Goal: Transaction & Acquisition: Purchase product/service

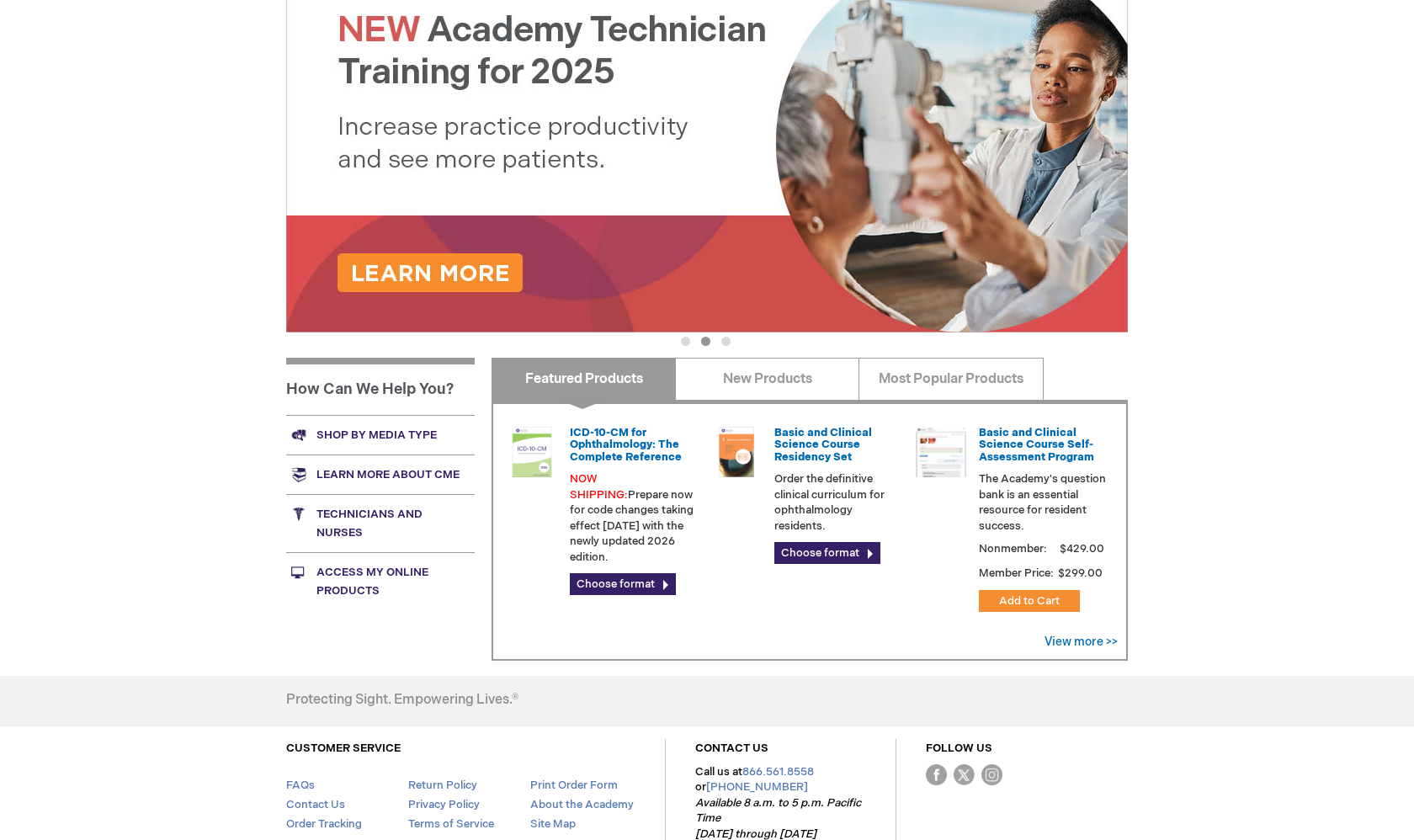
scroll to position [363, 0]
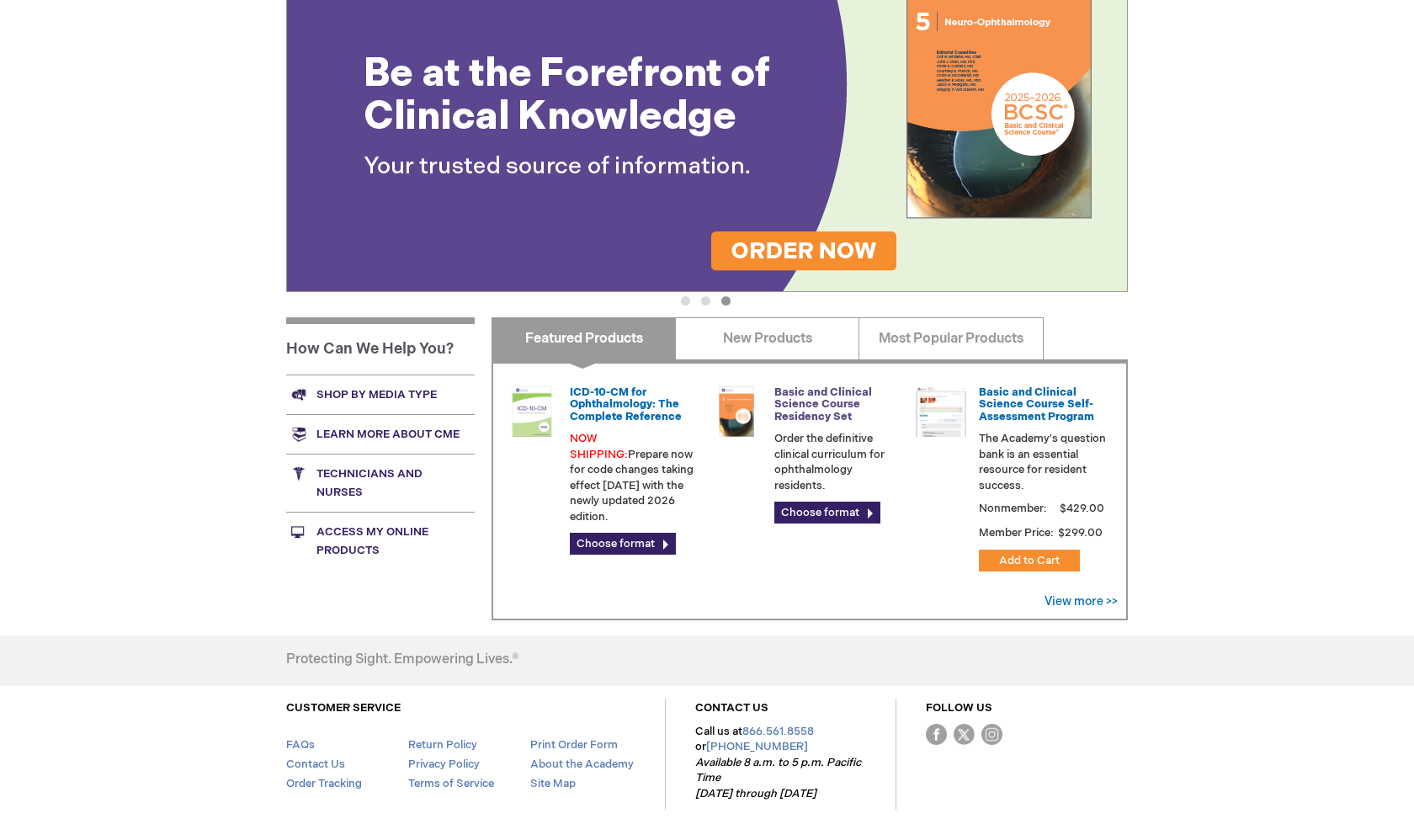
click at [800, 405] on link "Basic and Clinical Science Course Residency Set" at bounding box center [823, 404] width 98 height 38
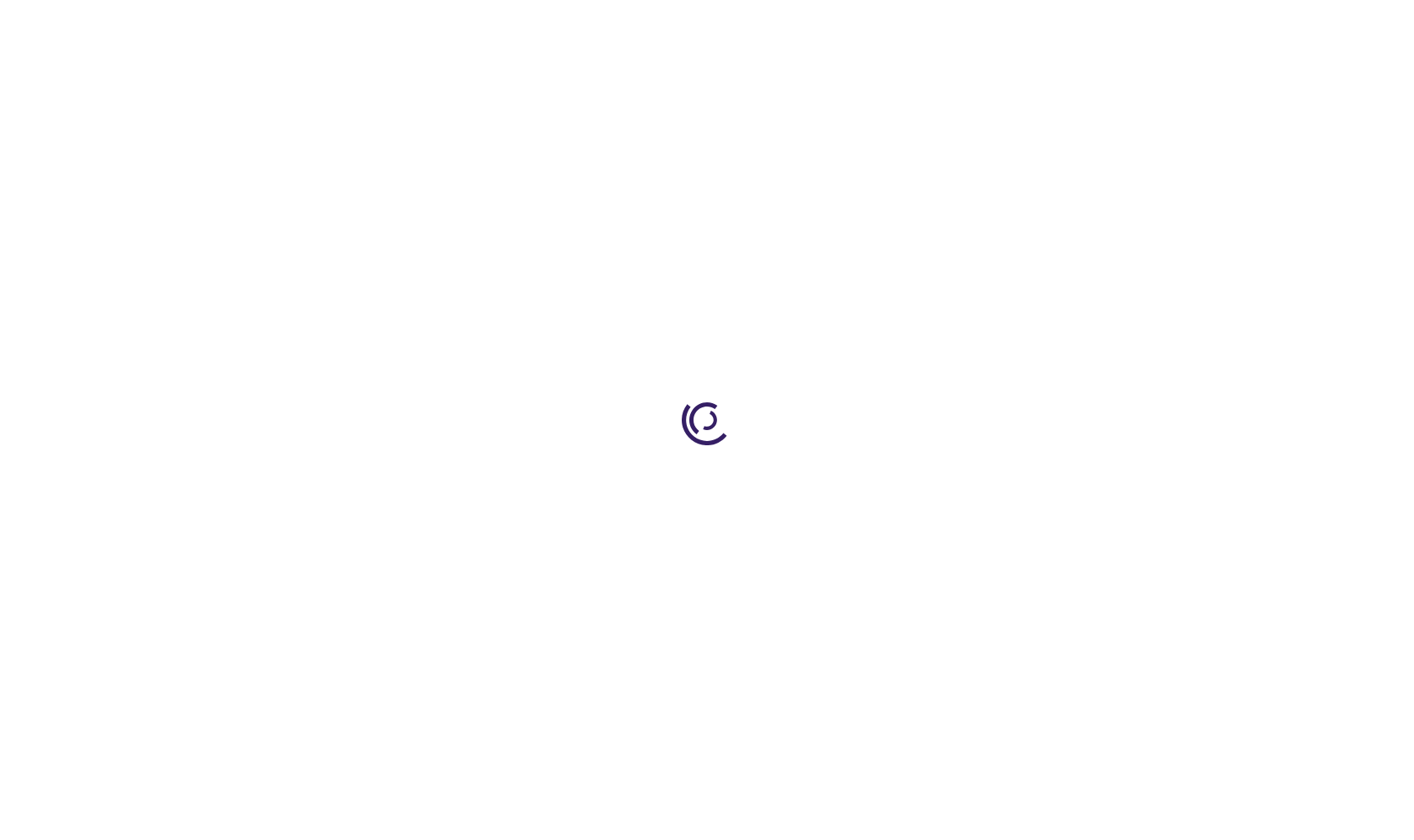
type input "0"
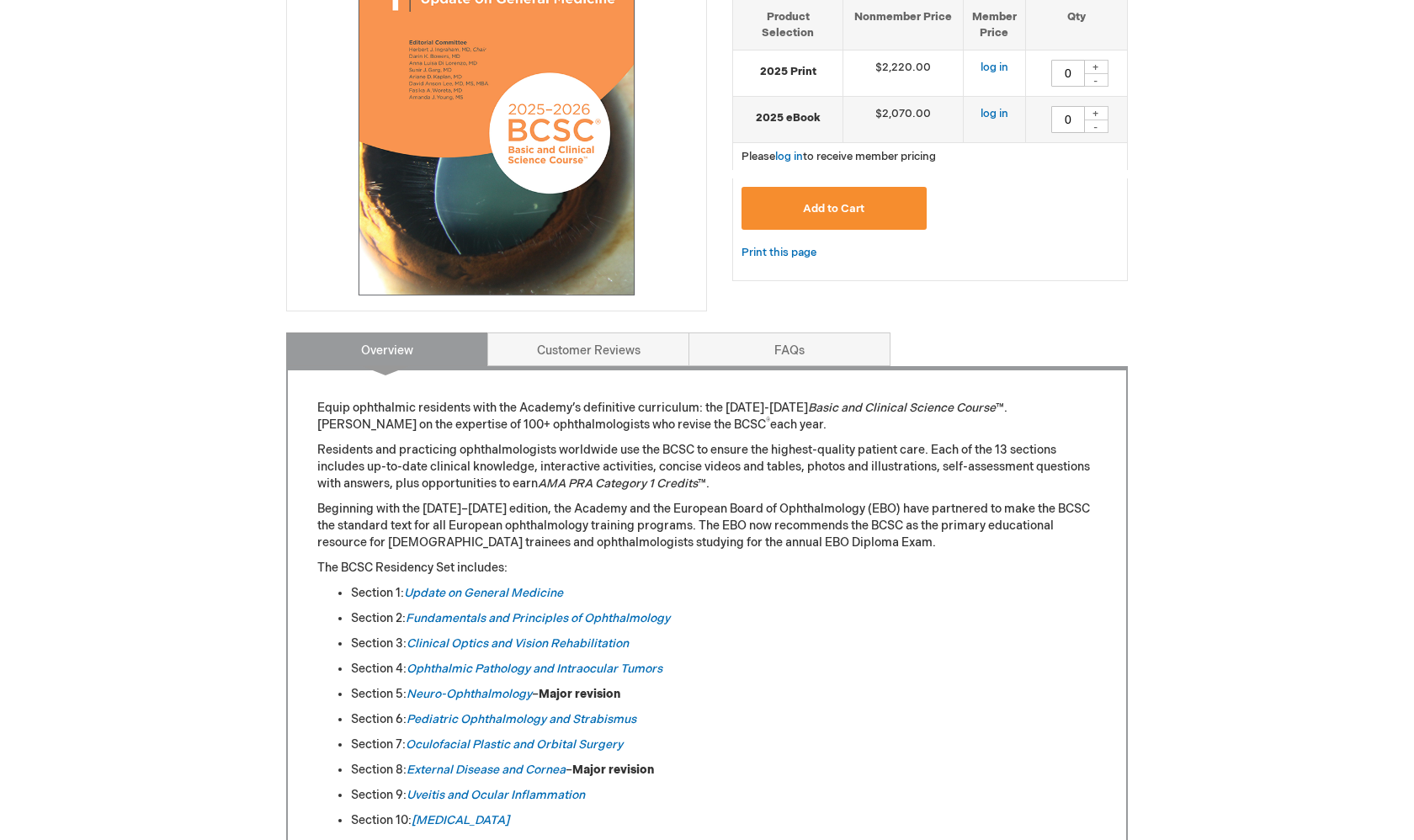
scroll to position [676, 0]
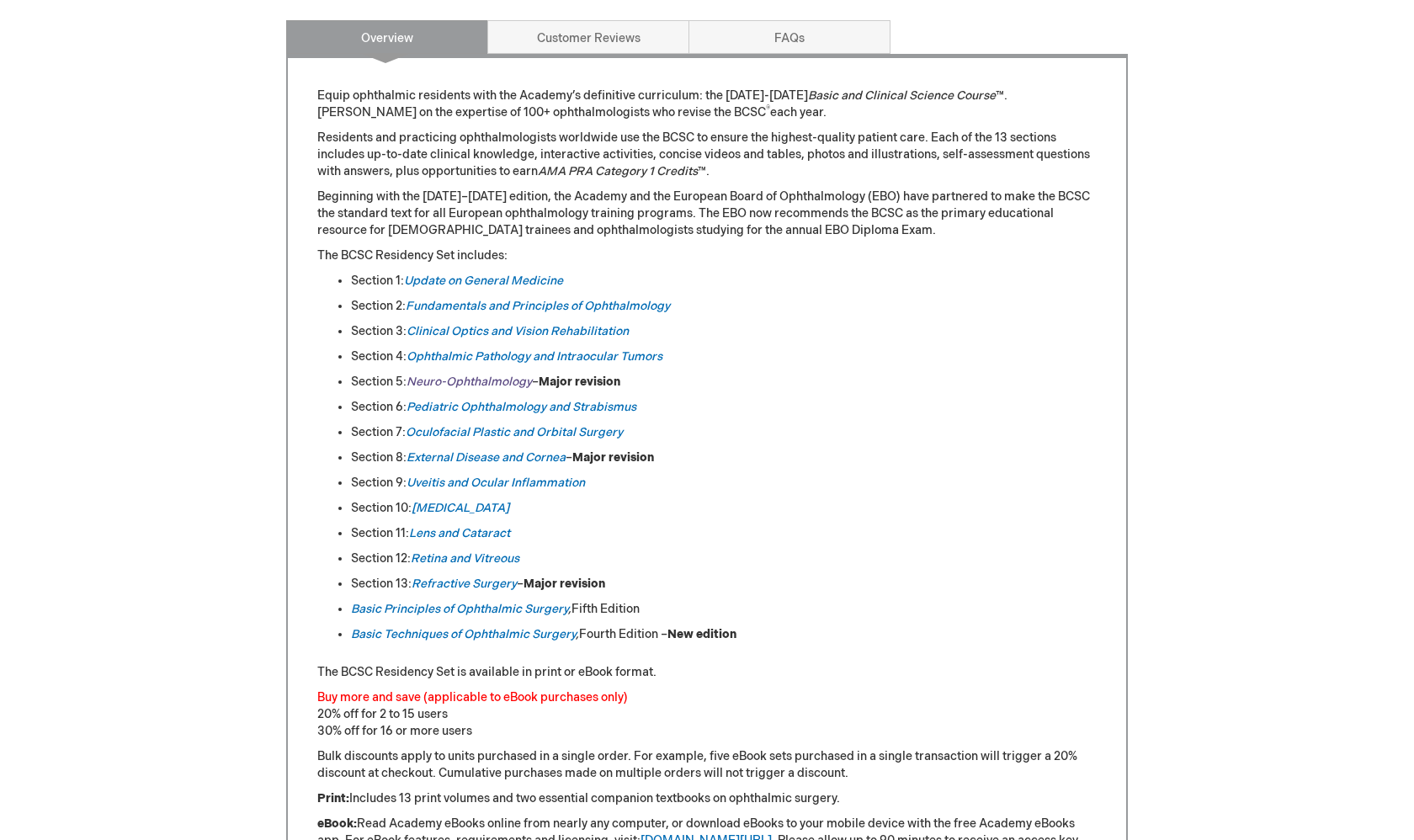
click at [504, 383] on em "Neuro-Ophthalmology" at bounding box center [469, 382] width 126 height 14
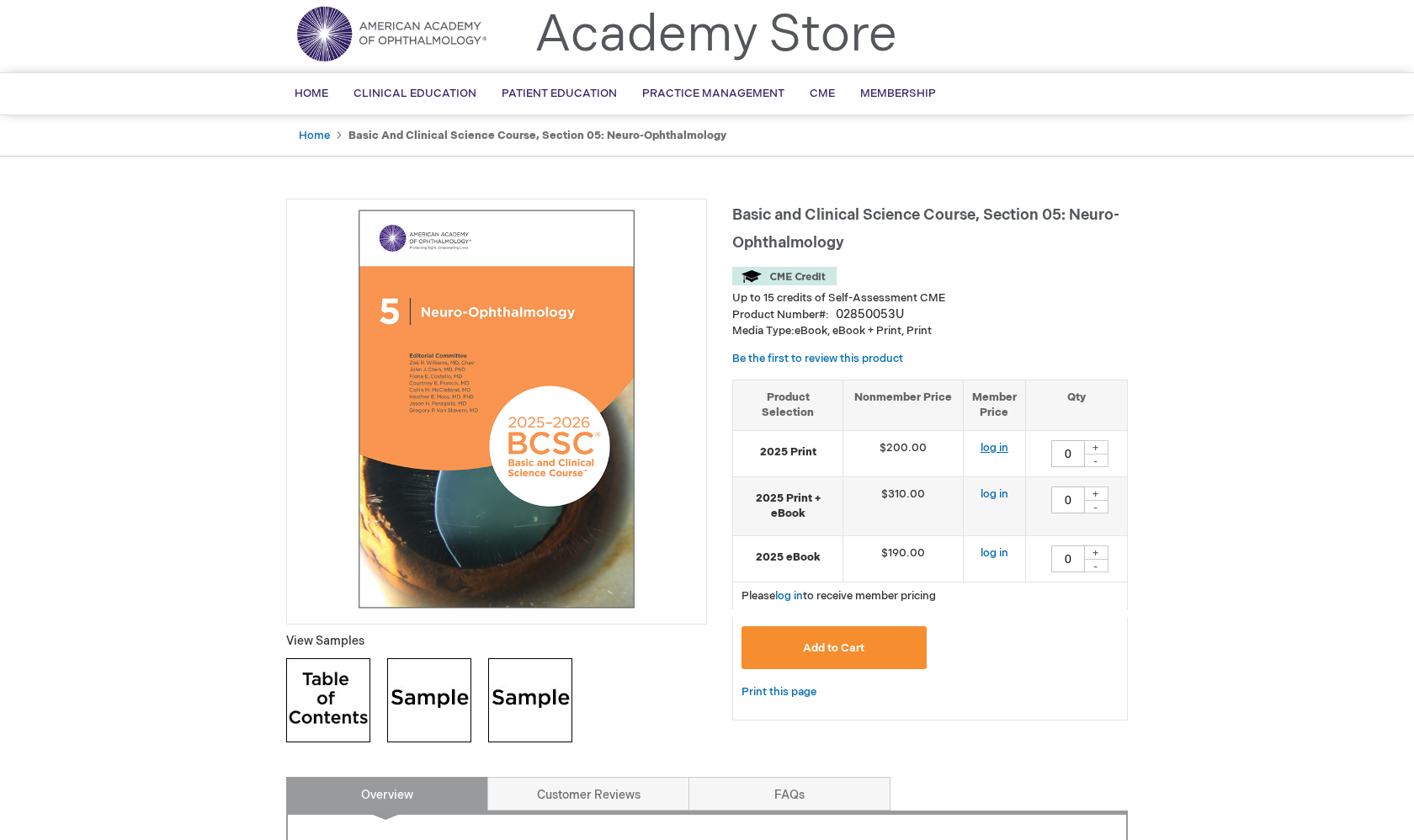
scroll to position [30, 0]
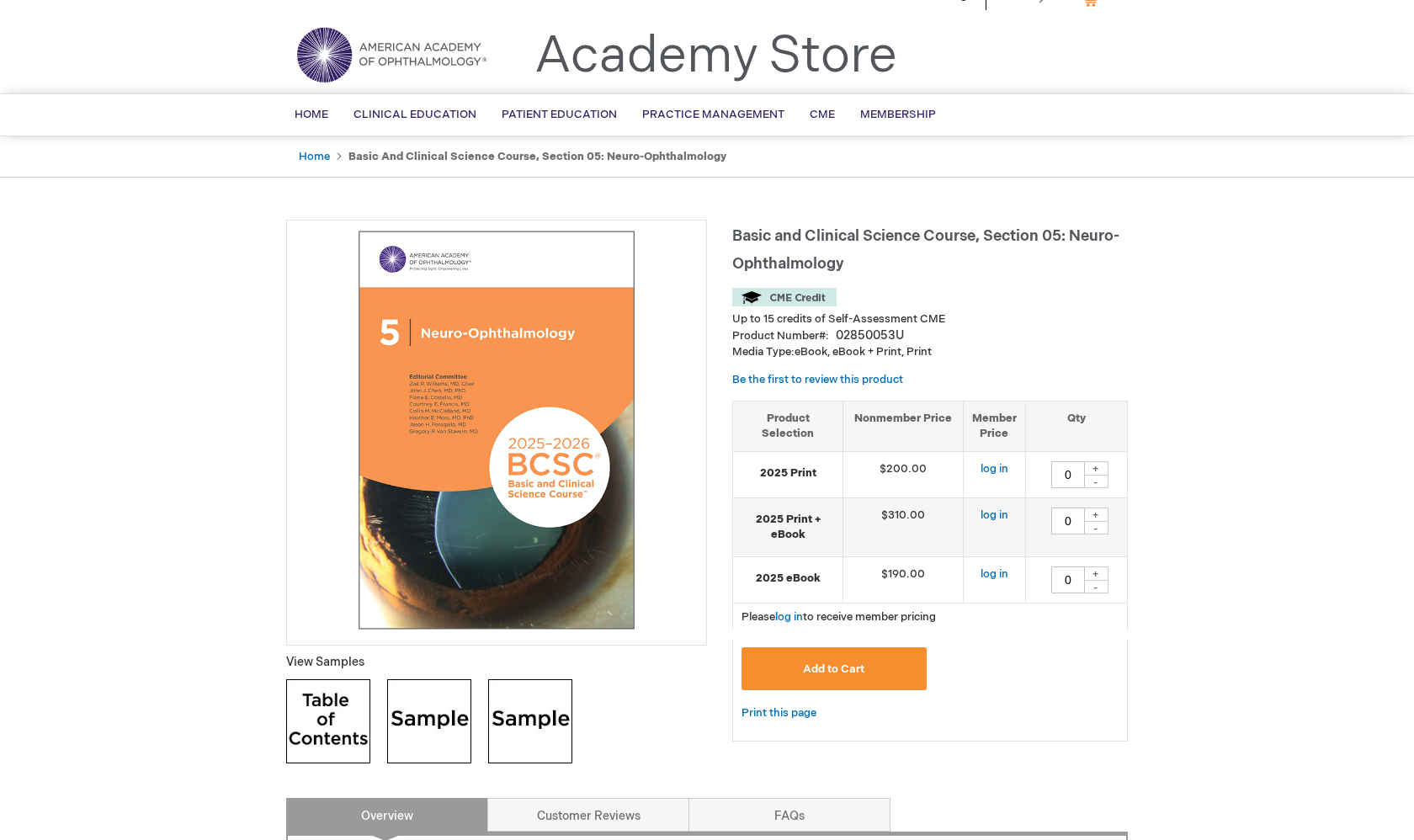
click at [1097, 464] on div "+" at bounding box center [1096, 468] width 25 height 14
type input "1"
click at [859, 675] on button "Add to Cart" at bounding box center [834, 668] width 185 height 43
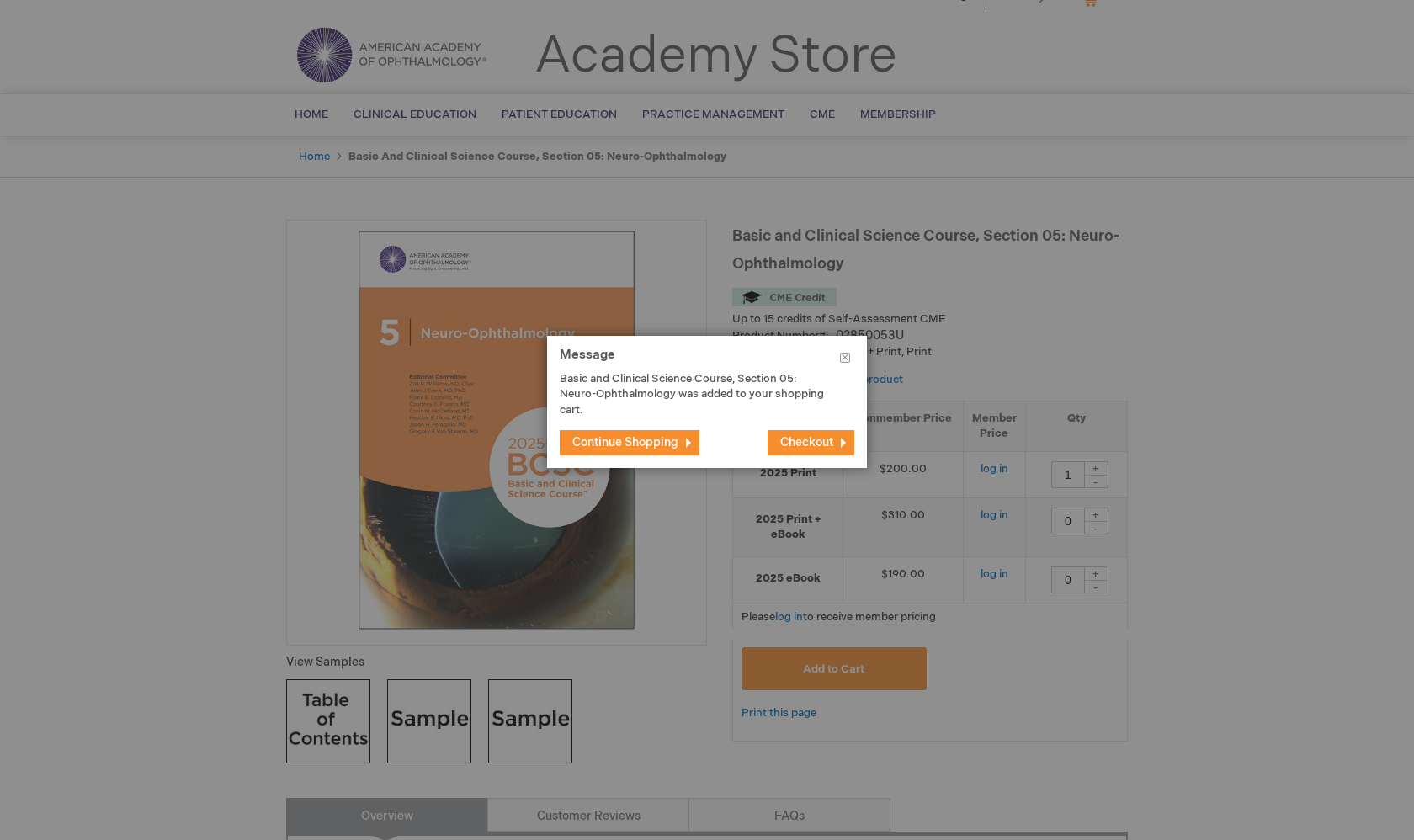
click at [793, 446] on span "Checkout" at bounding box center [806, 442] width 53 height 14
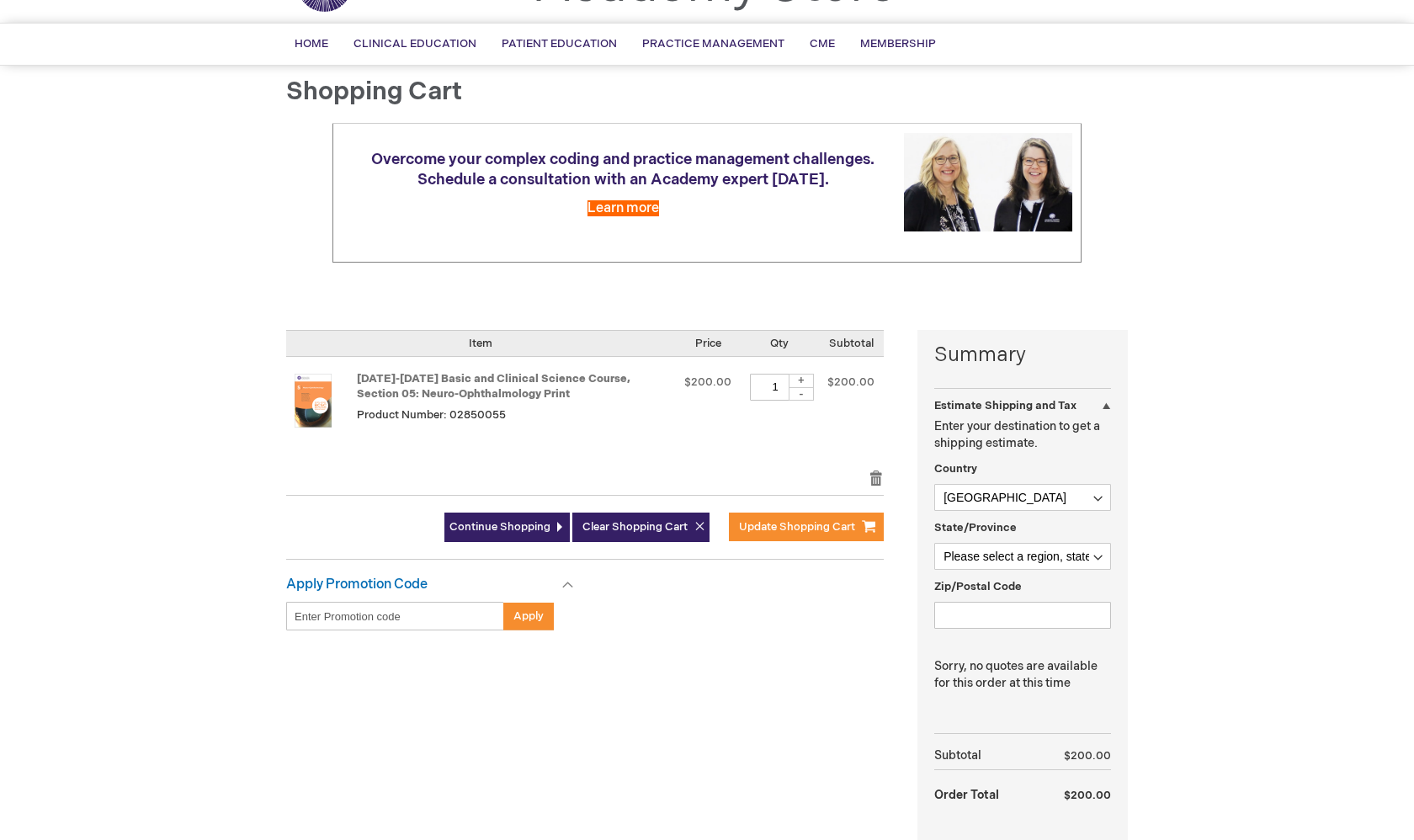
scroll to position [125, 0]
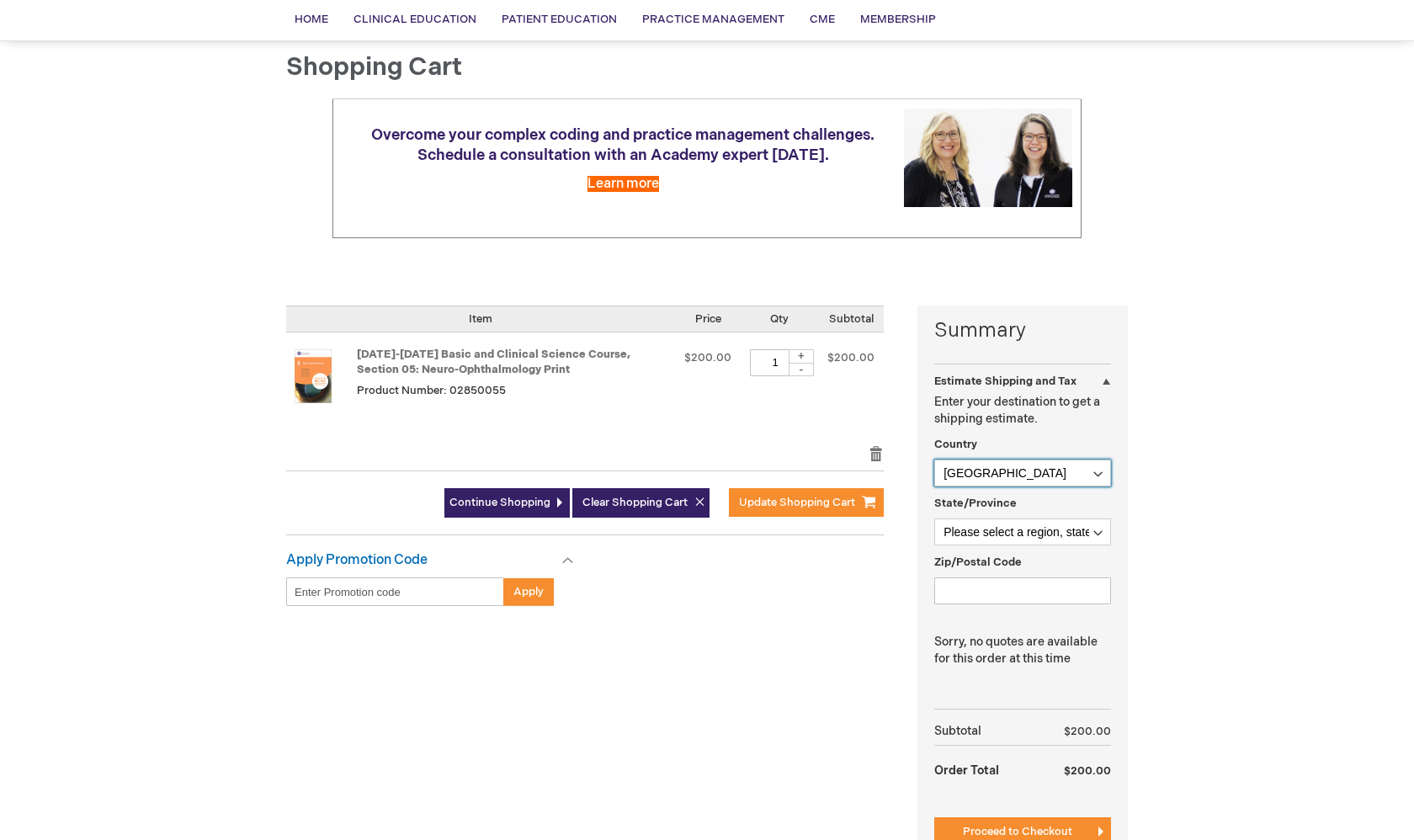
select select "[PERSON_NAME]"
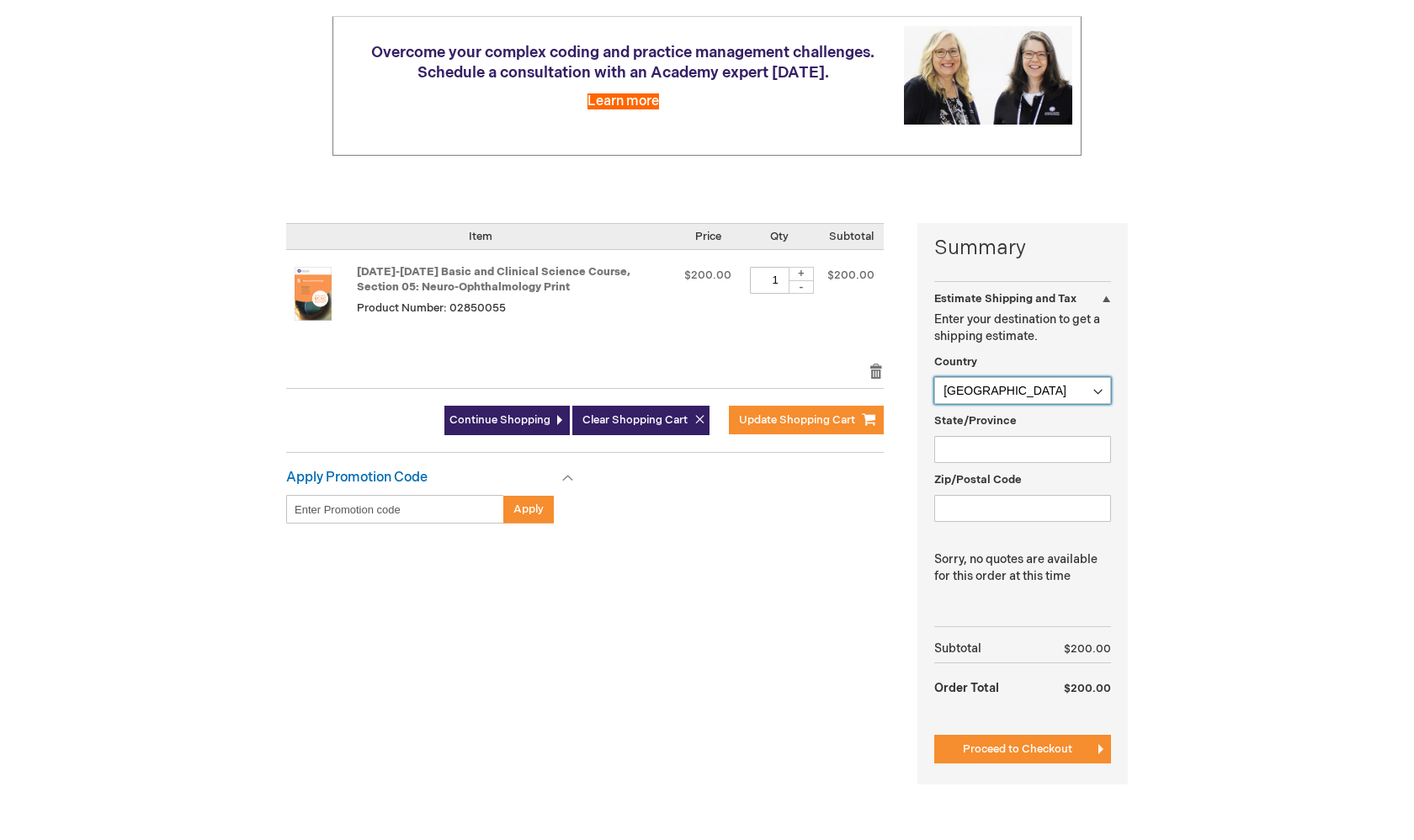
scroll to position [216, 0]
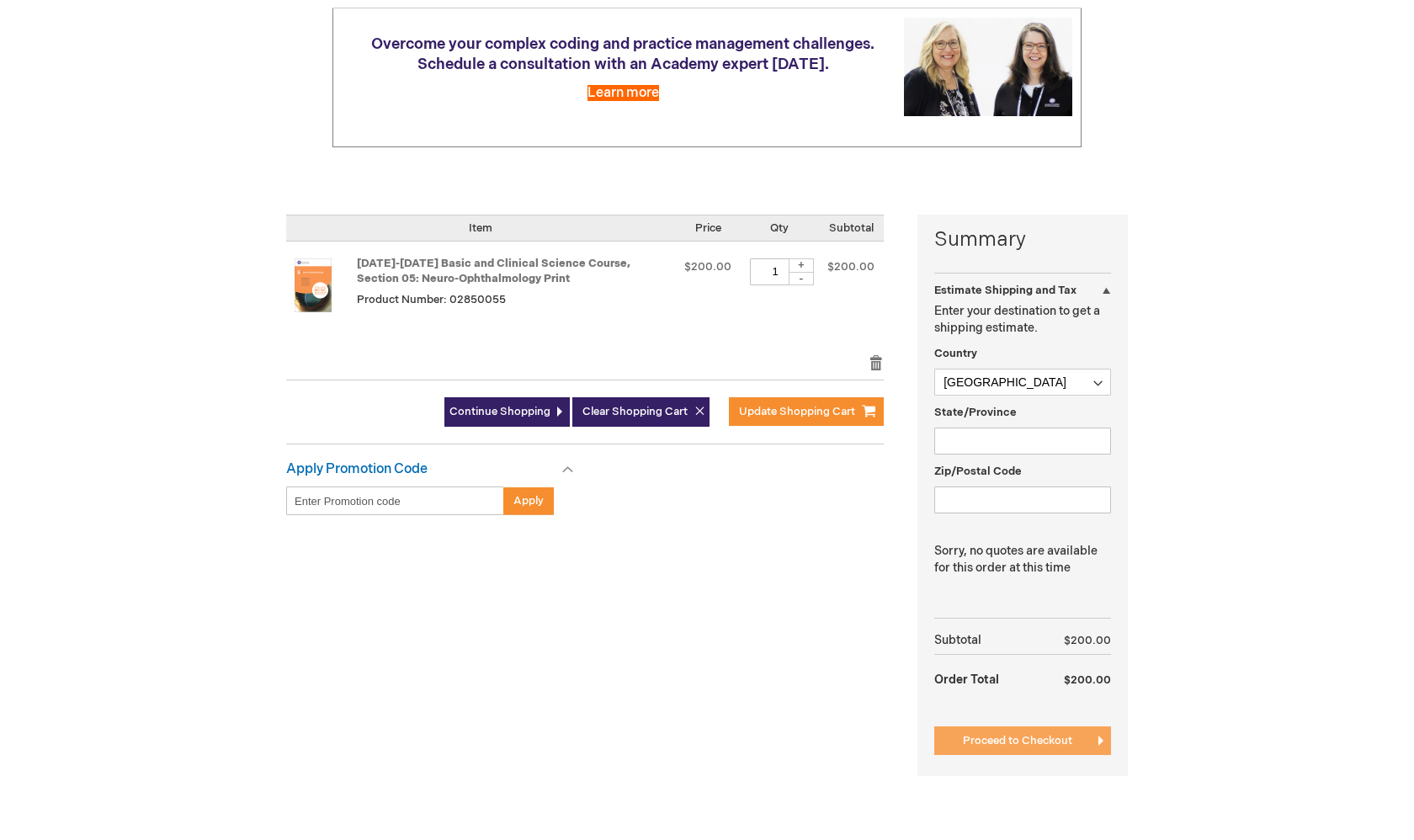
click at [1091, 737] on button "Proceed to Checkout" at bounding box center [1022, 740] width 177 height 29
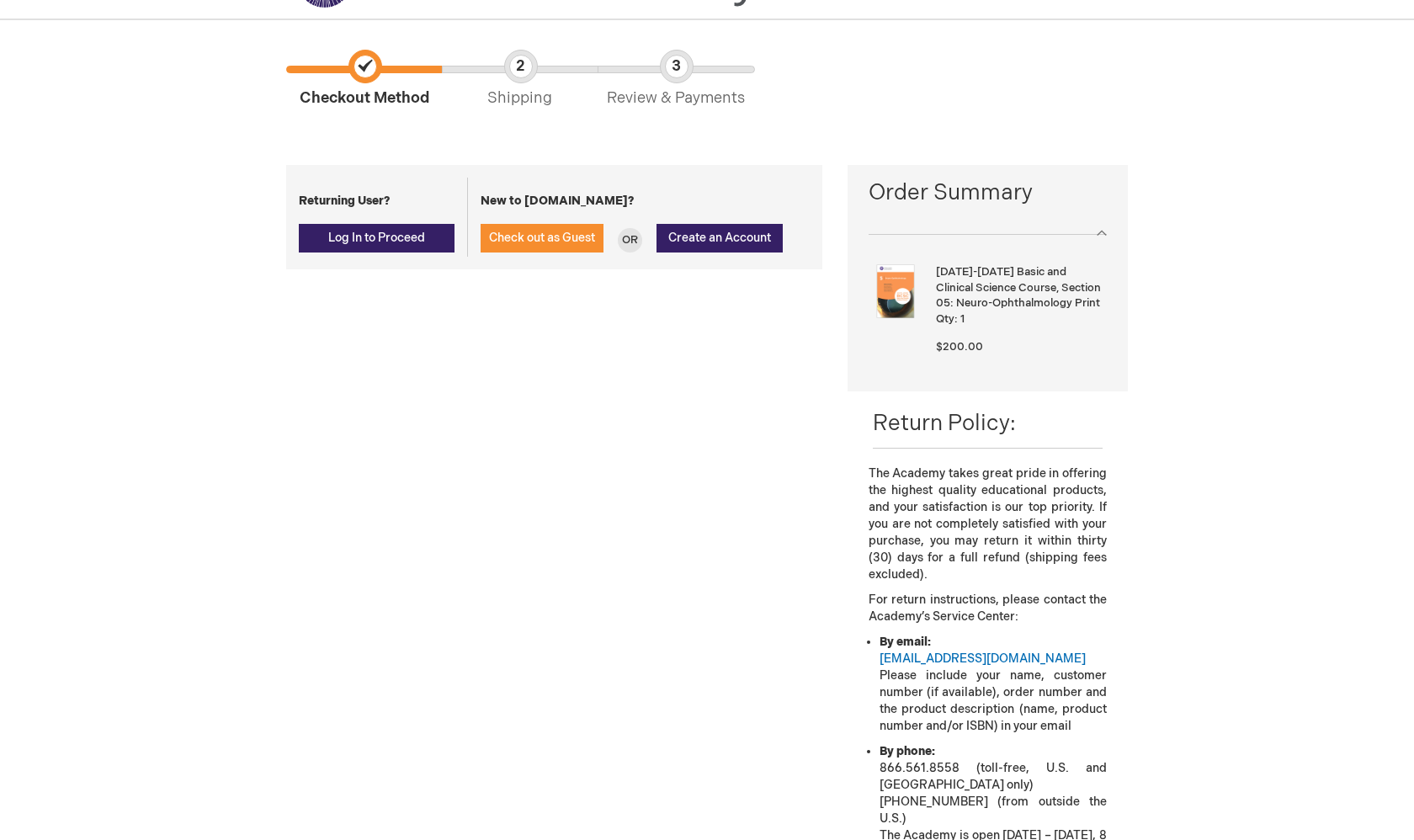
scroll to position [102, 0]
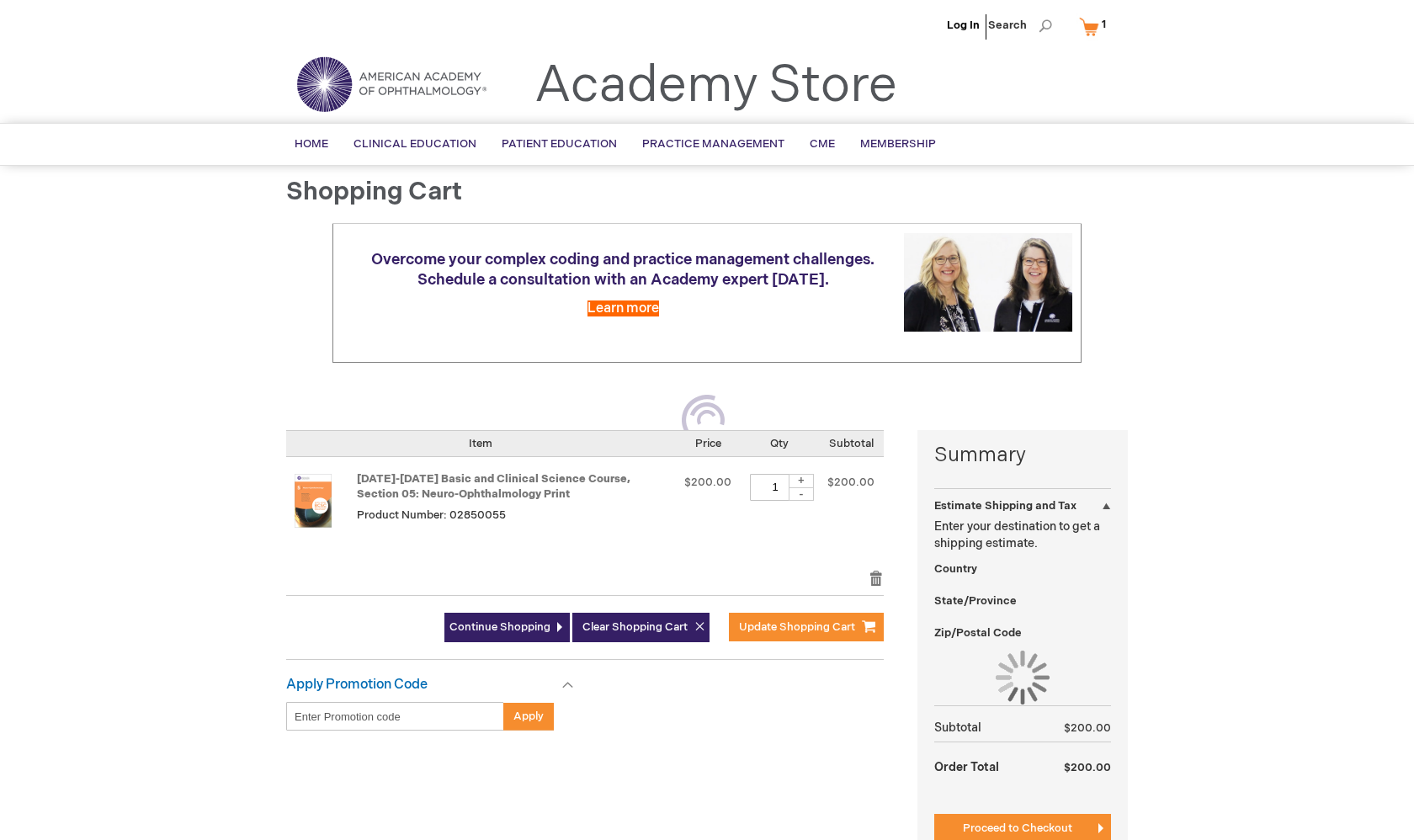
scroll to position [216, 0]
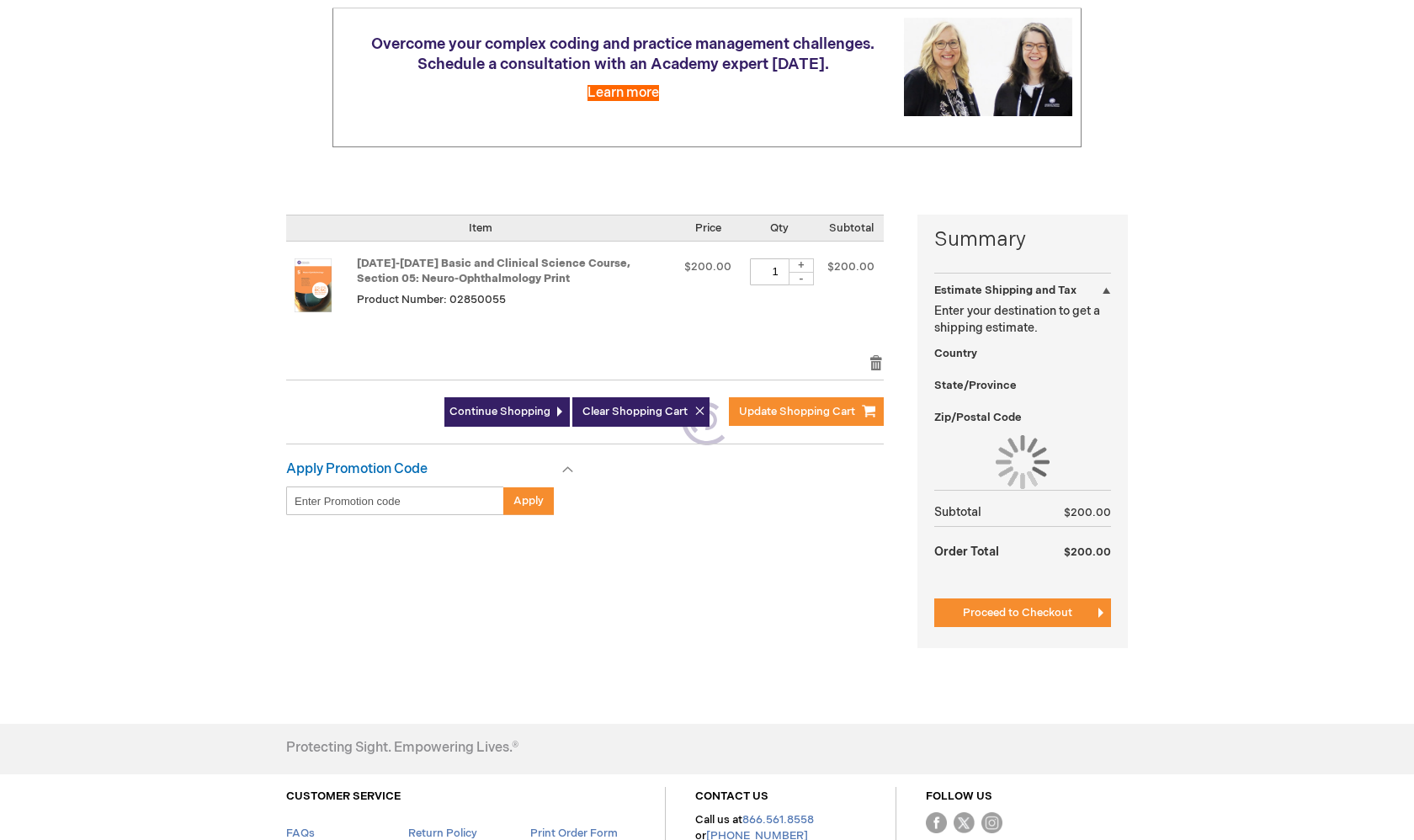
select select "[PERSON_NAME]"
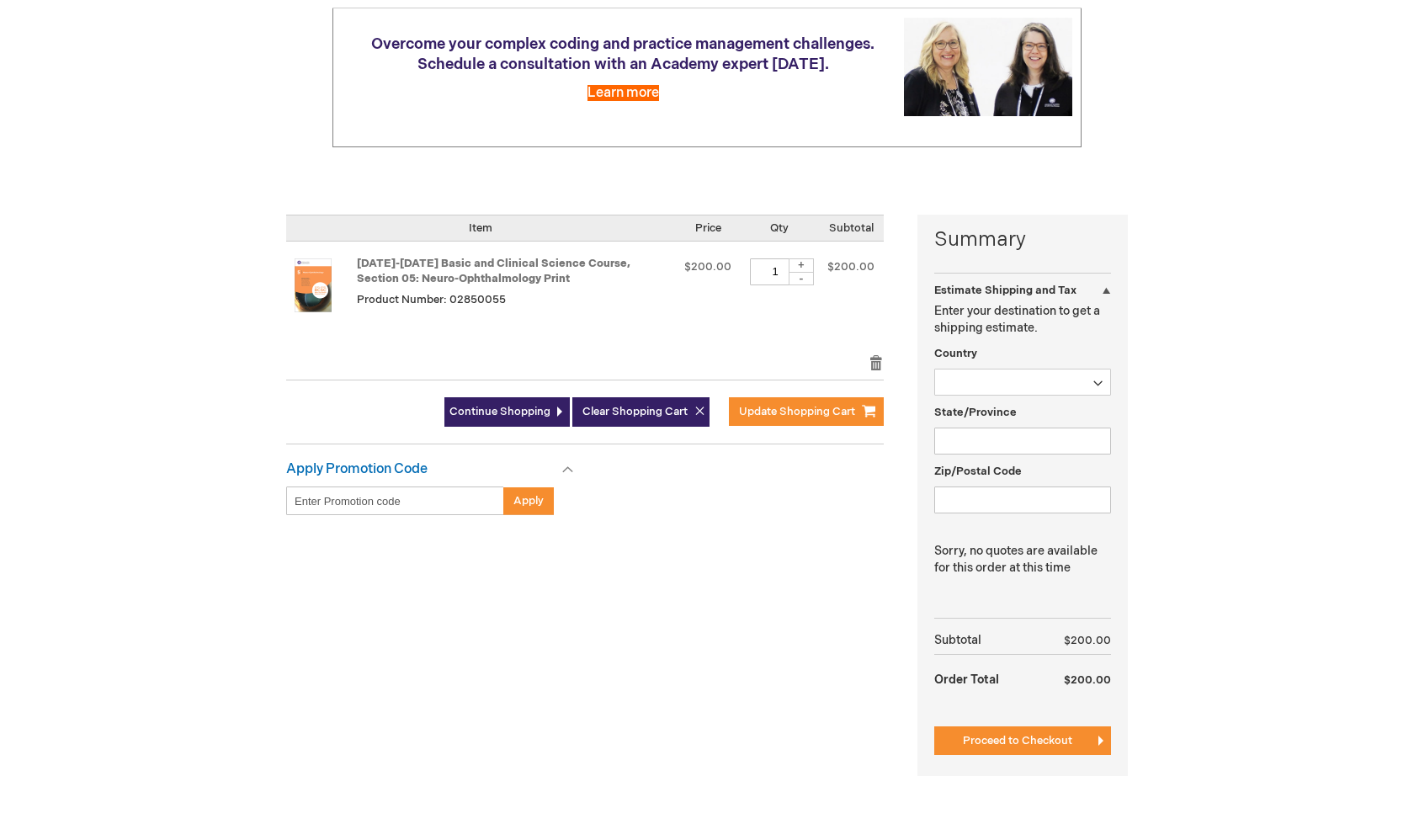
click at [1104, 287] on div "Estimate Shipping and Tax" at bounding box center [1022, 285] width 177 height 26
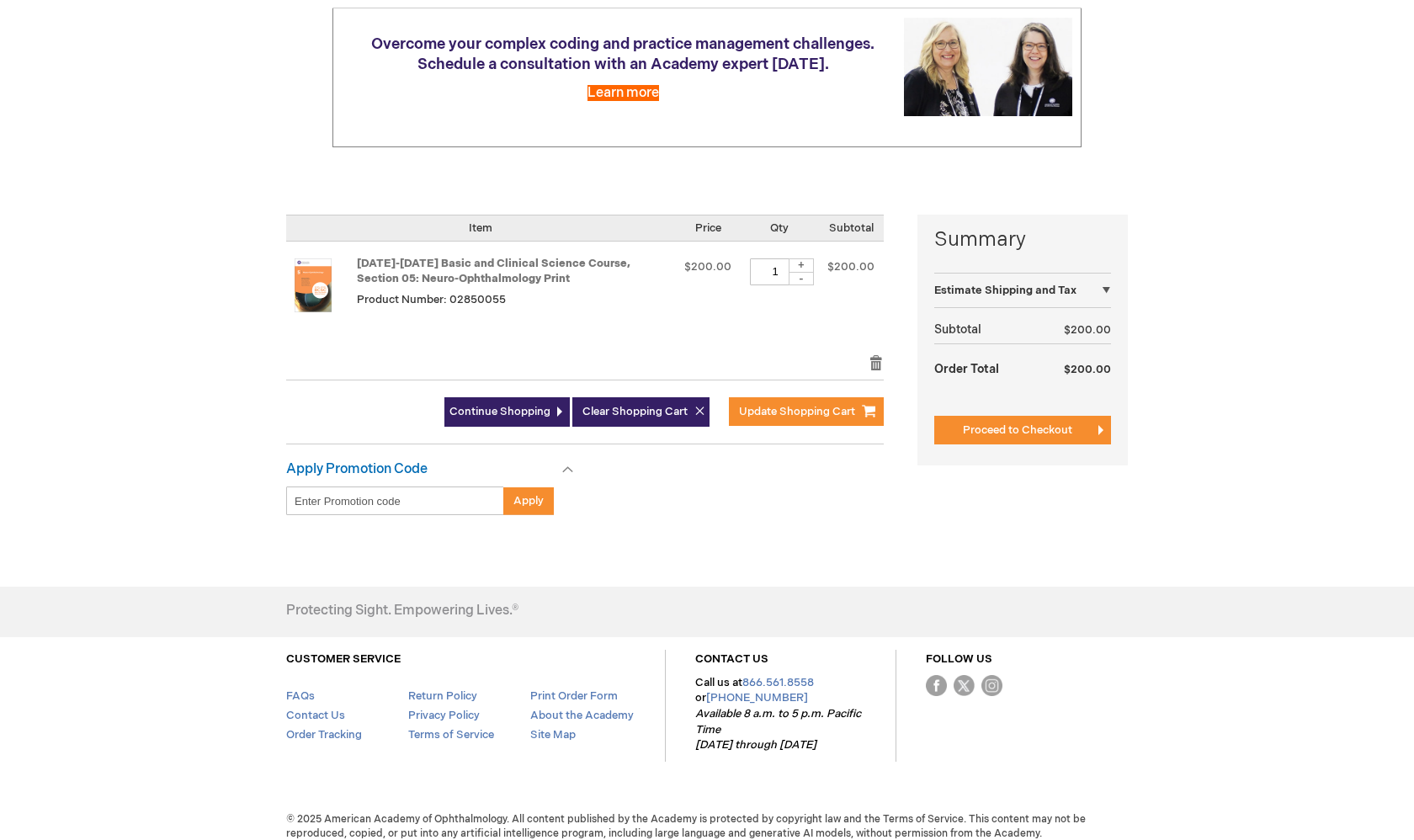
click at [1106, 290] on div "Estimate Shipping and Tax" at bounding box center [1022, 285] width 177 height 26
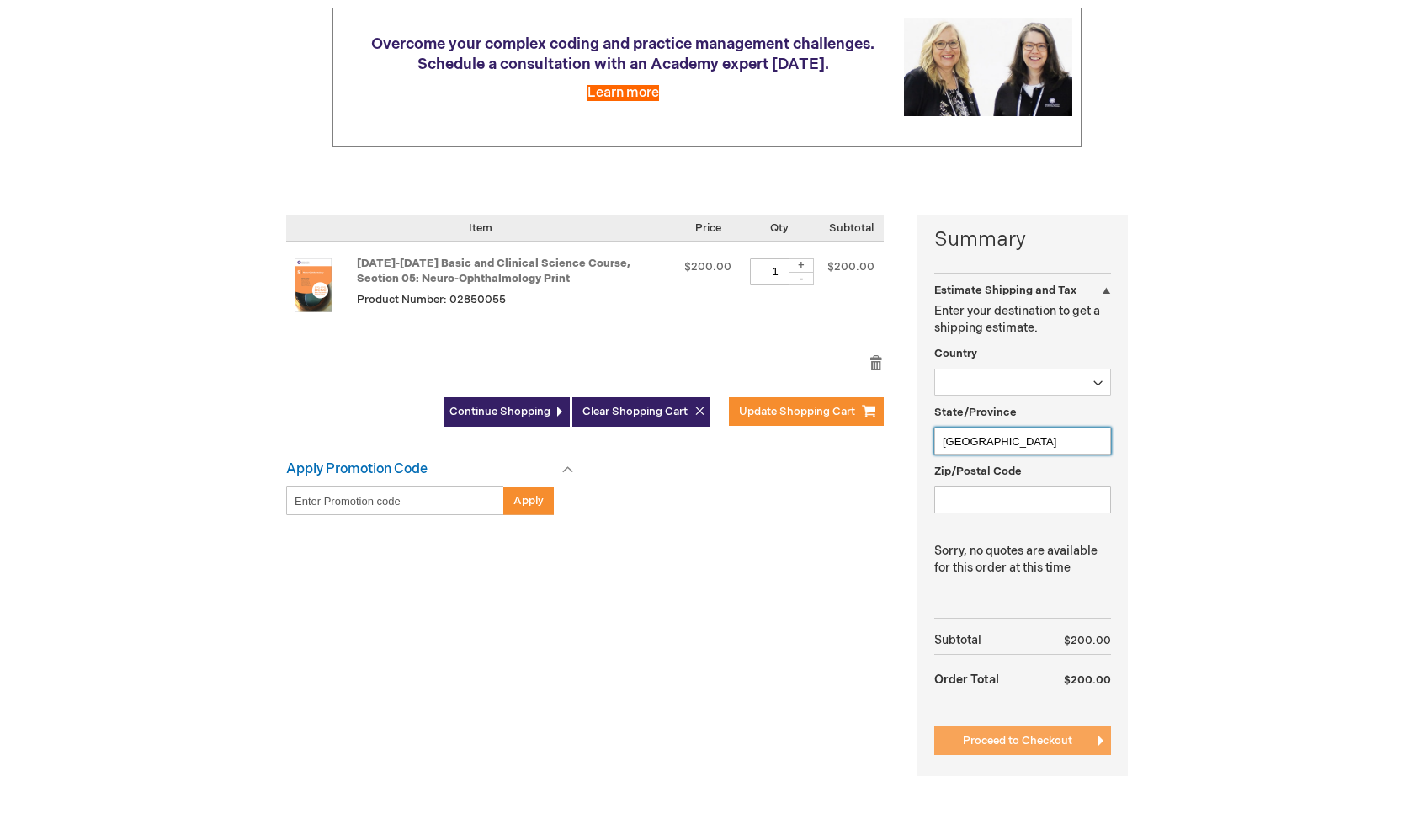
type input "Amman"
click at [1045, 734] on span "Proceed to Checkout" at bounding box center [1018, 740] width 110 height 13
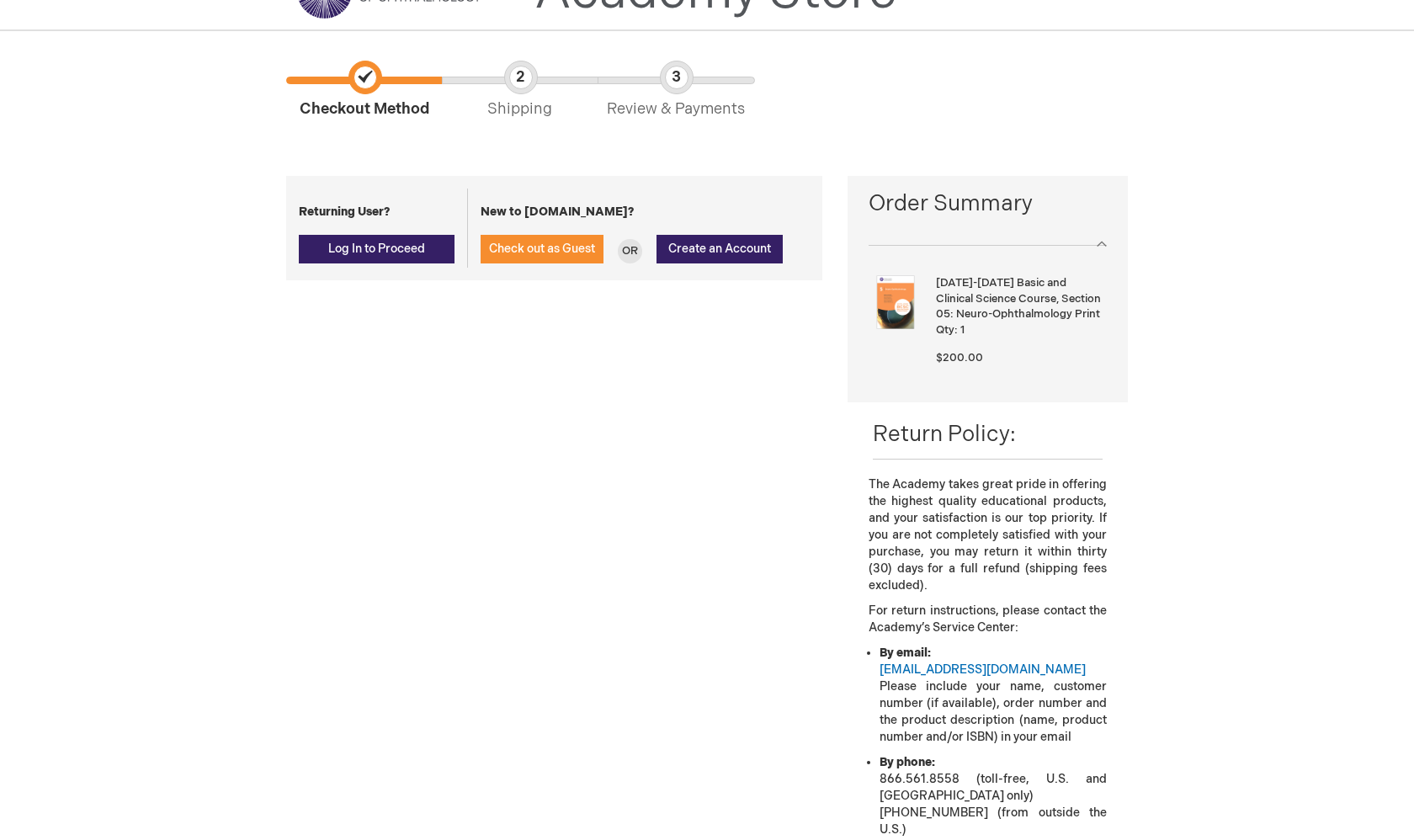
scroll to position [87, 0]
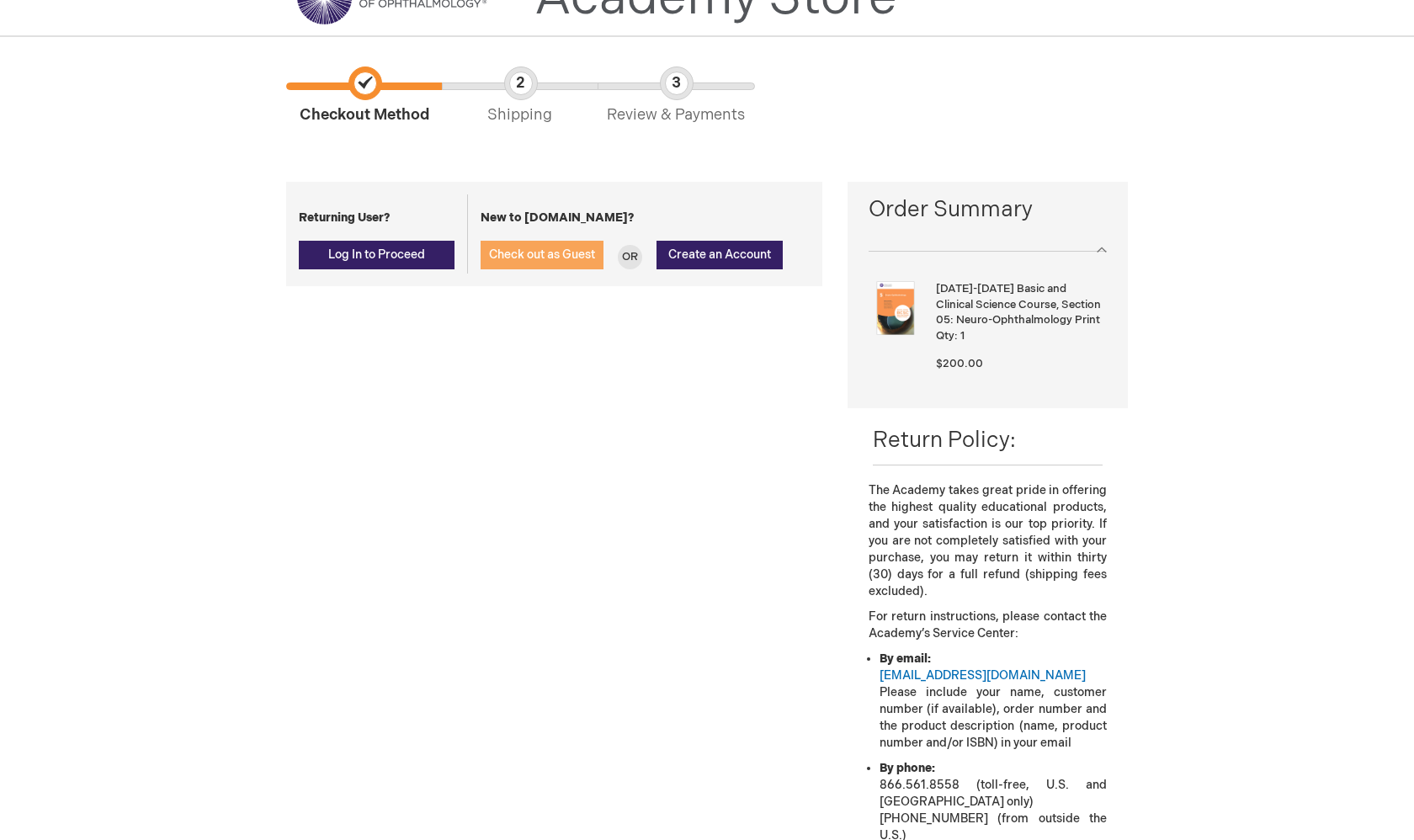
click at [559, 261] on button "Check out as Guest" at bounding box center [542, 255] width 123 height 29
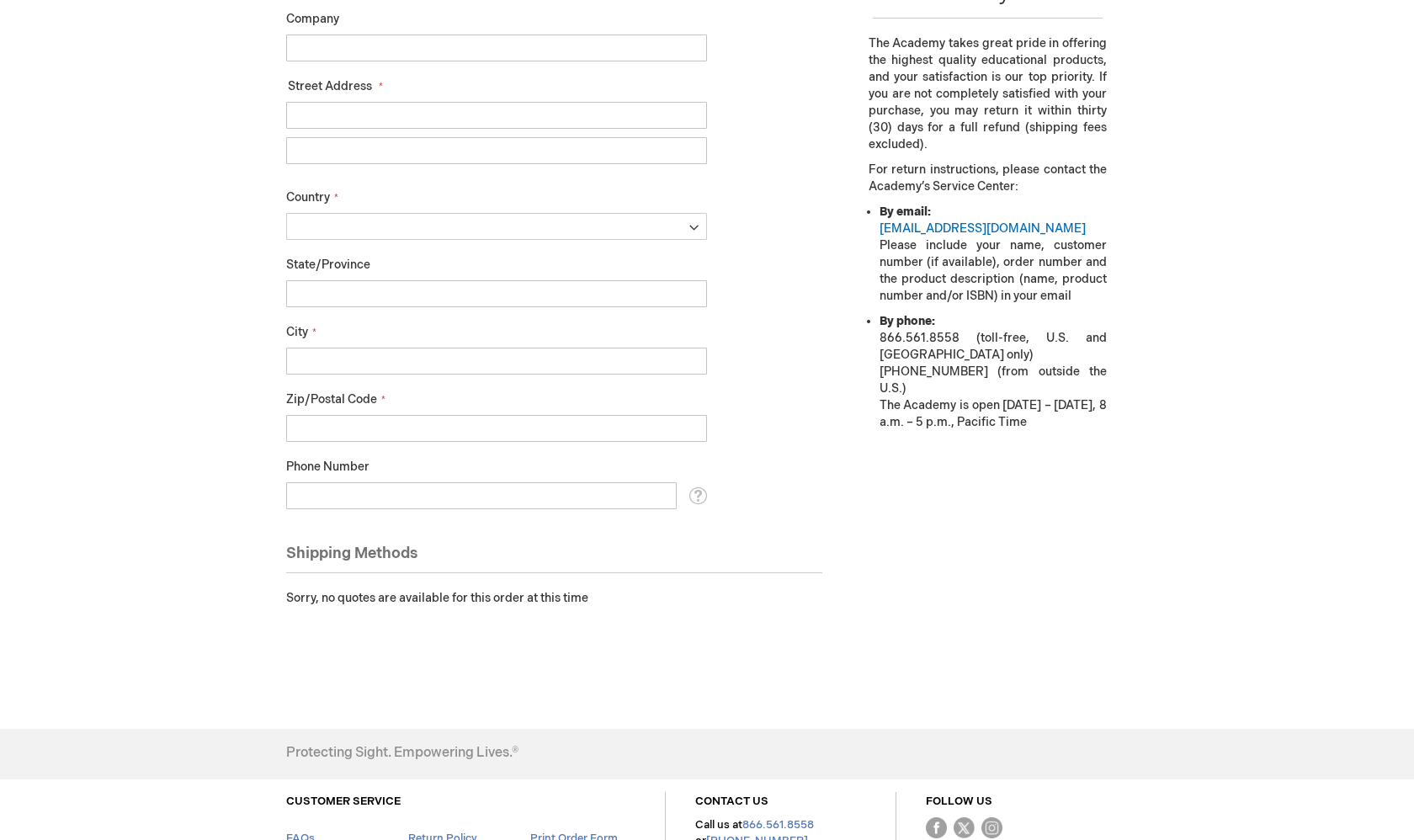
scroll to position [33, 0]
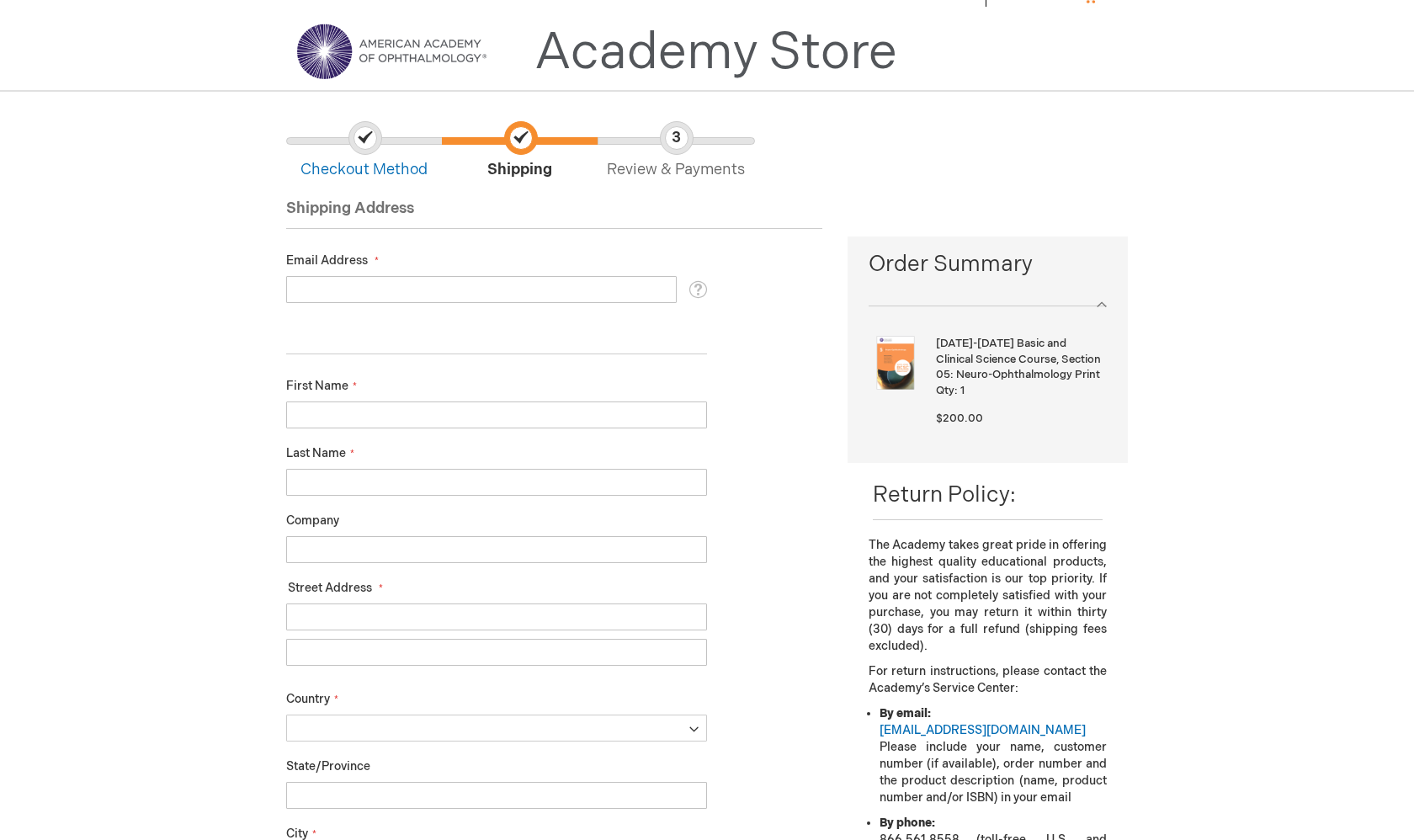
click at [533, 279] on input "Email Address" at bounding box center [481, 289] width 391 height 27
type input "d"
type input "[EMAIL_ADDRESS][DOMAIN_NAME]"
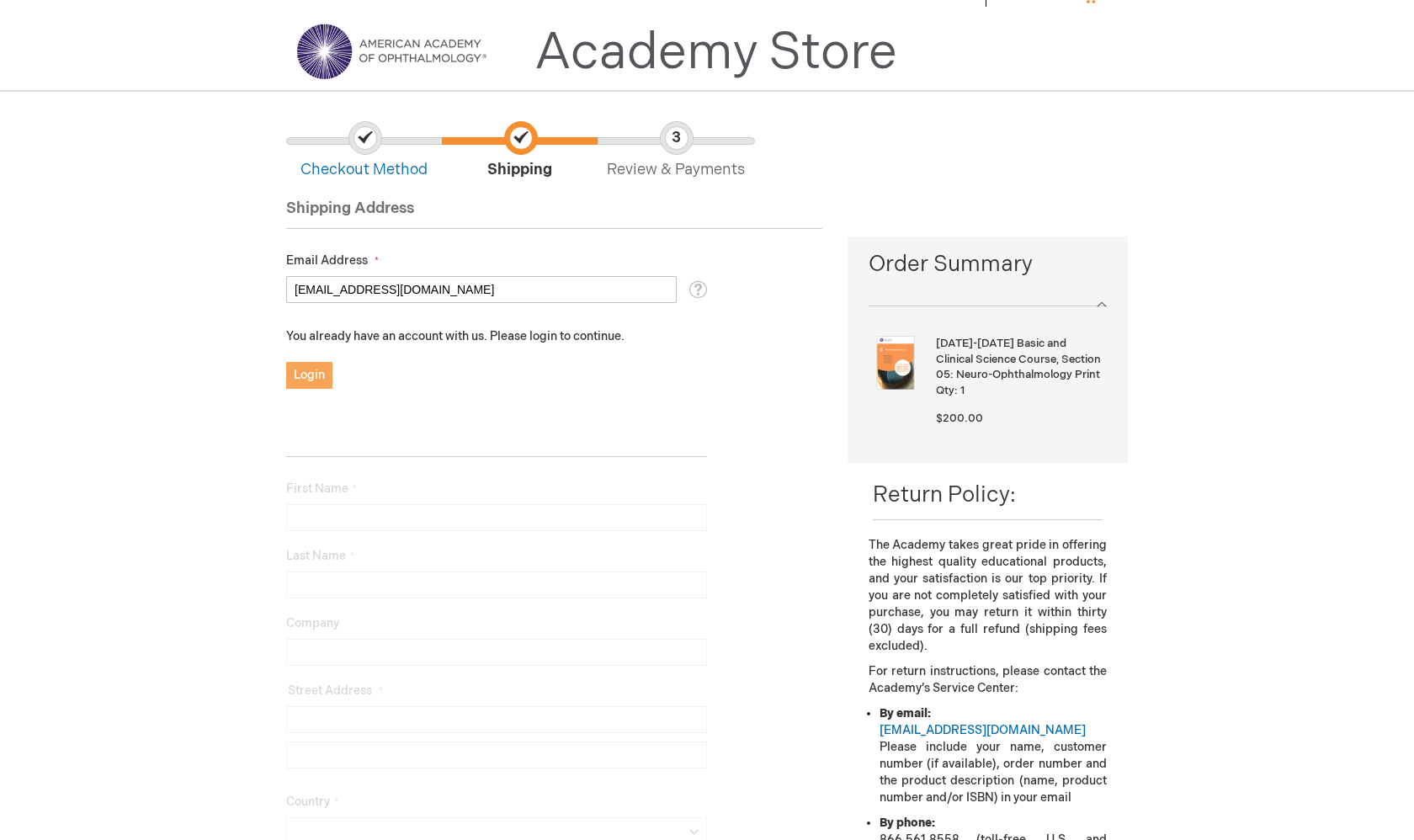
click at [305, 381] on button "Login" at bounding box center [309, 376] width 47 height 27
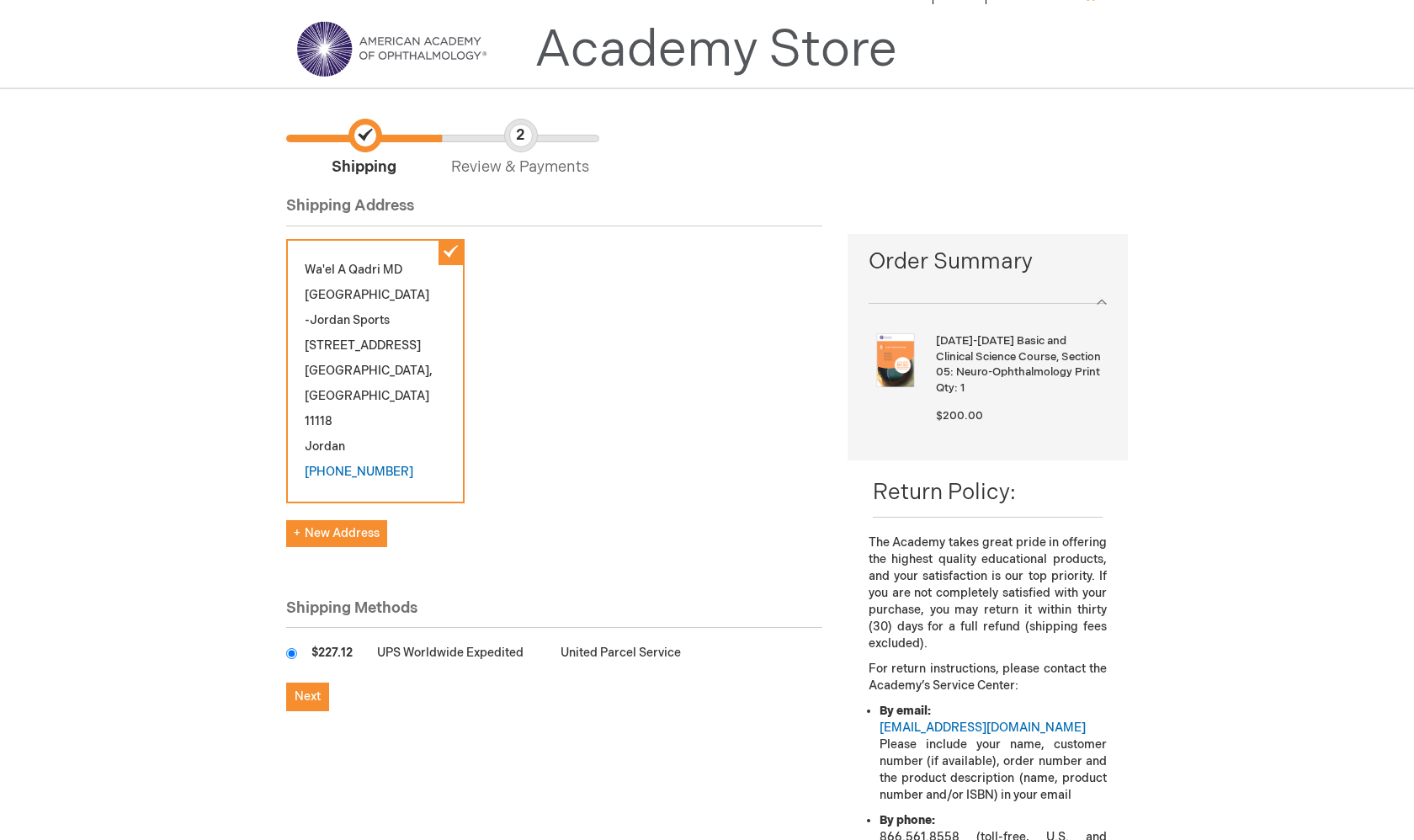
scroll to position [28, 0]
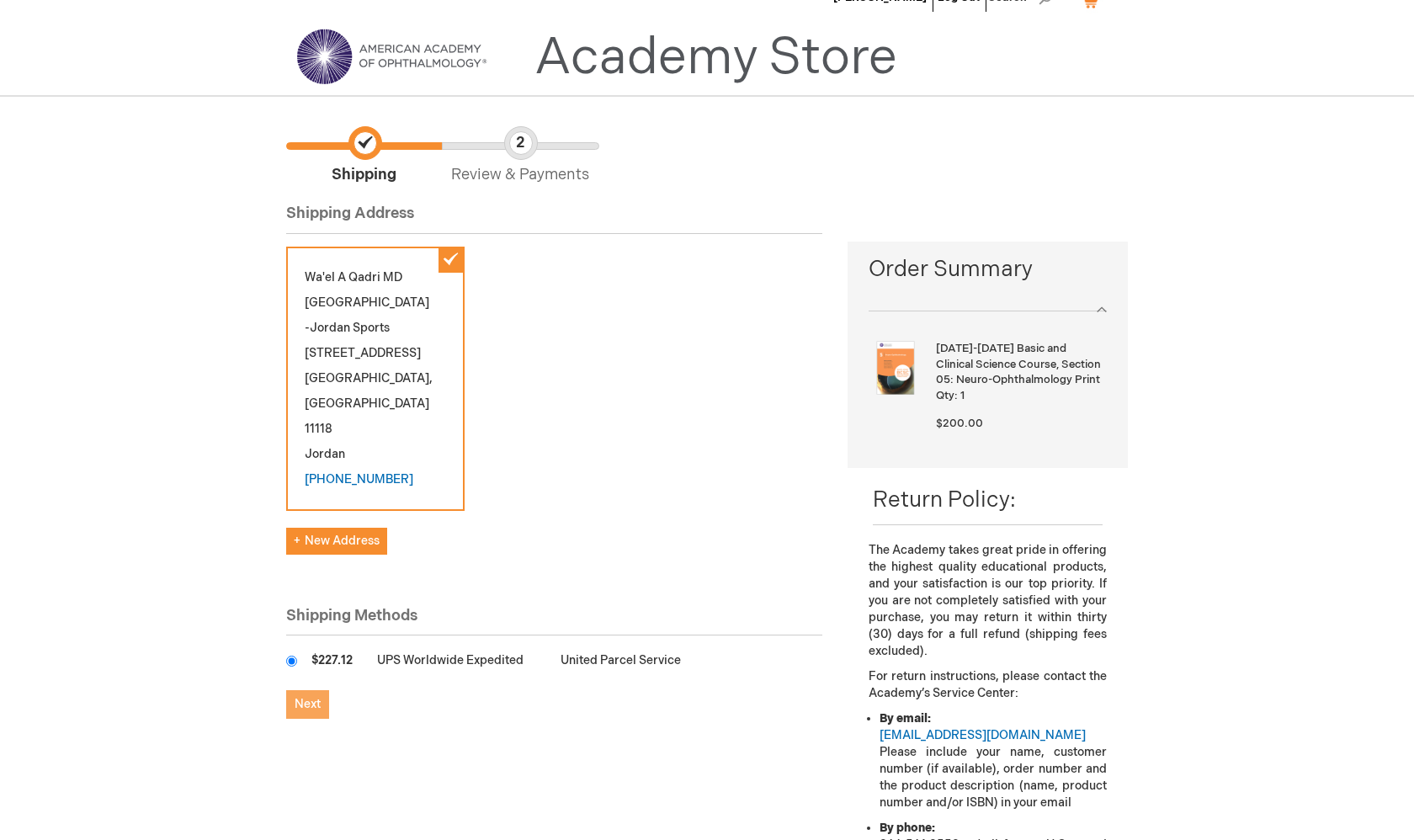
click at [314, 697] on span "Next" at bounding box center [307, 704] width 26 height 14
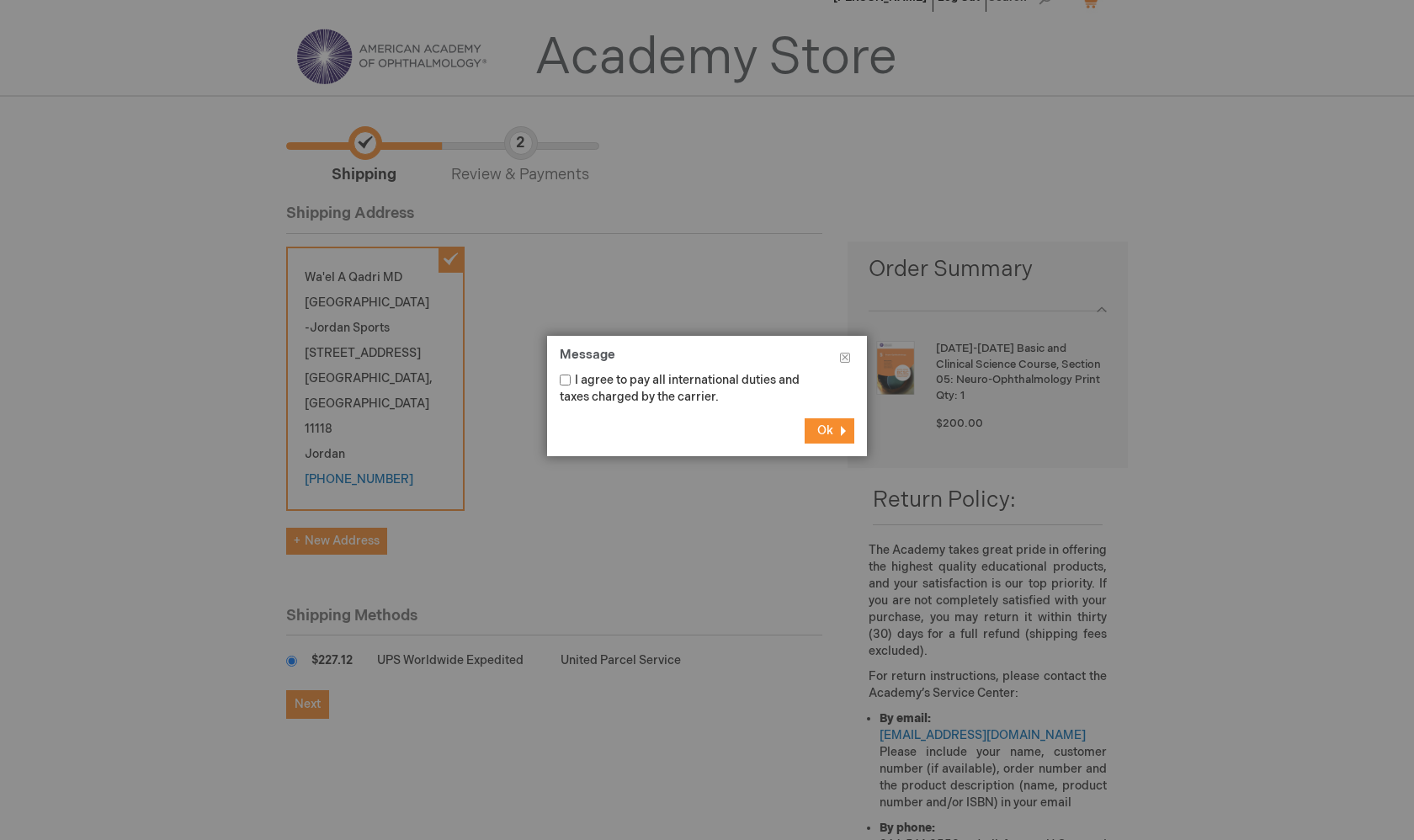
click at [568, 378] on input "I agree to pay all international duties and taxes charged by the carrier." at bounding box center [565, 380] width 11 height 11
checkbox input "true"
click at [824, 434] on span "Ok" at bounding box center [826, 430] width 16 height 14
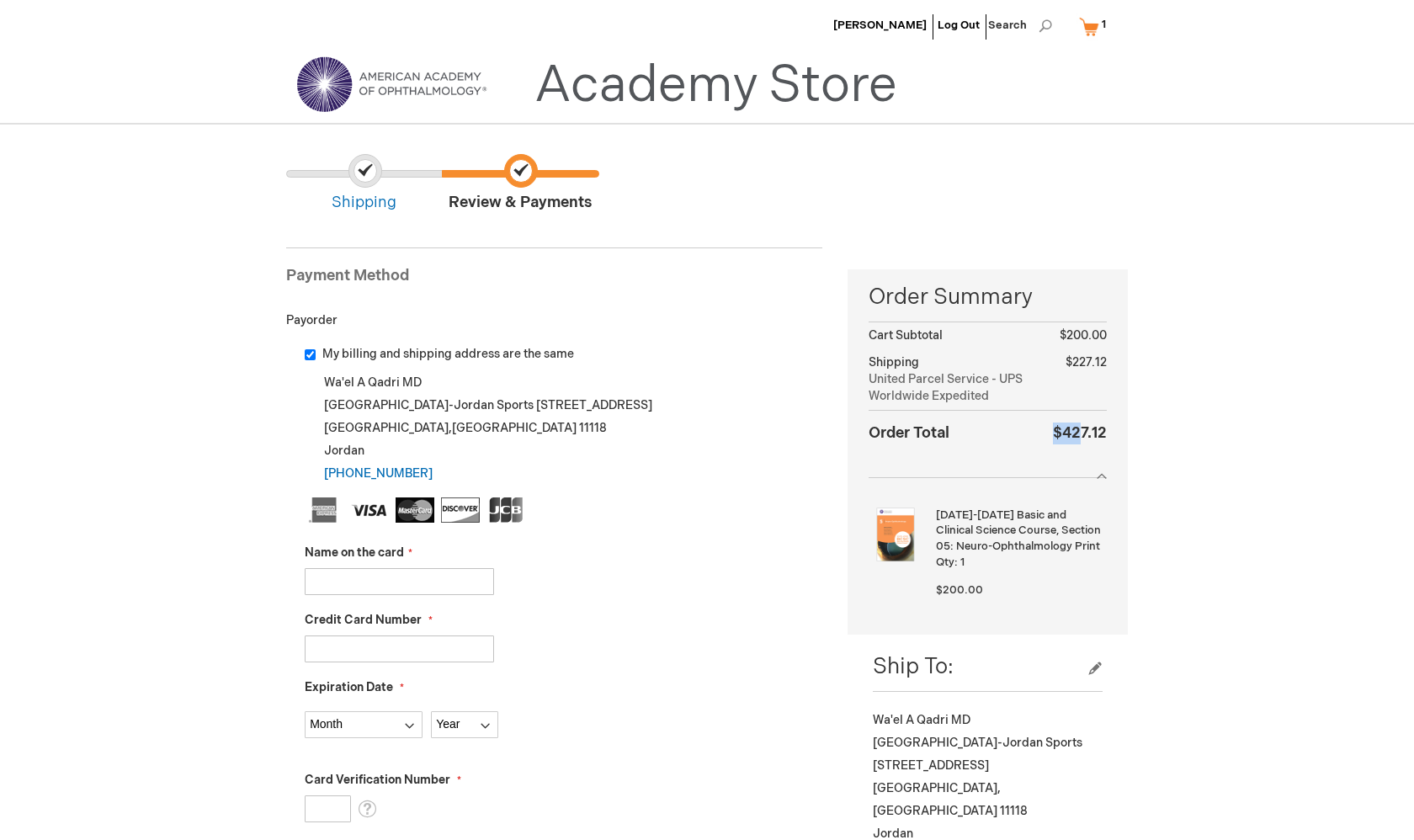
drag, startPoint x: 1083, startPoint y: 429, endPoint x: 1042, endPoint y: 429, distance: 41.0
click at [1042, 429] on tr "Order Total $427.12" at bounding box center [987, 435] width 238 height 49
click at [1053, 434] on span "$427.12" at bounding box center [1080, 433] width 54 height 18
